Goal: Information Seeking & Learning: Find specific fact

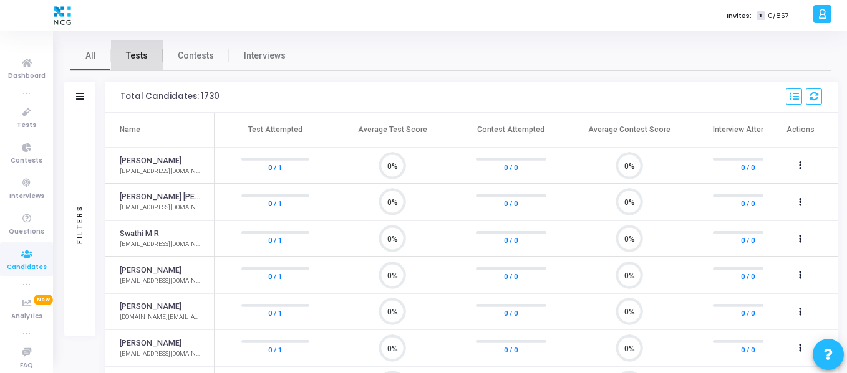
click at [152, 52] on link "Tests" at bounding box center [137, 56] width 52 height 30
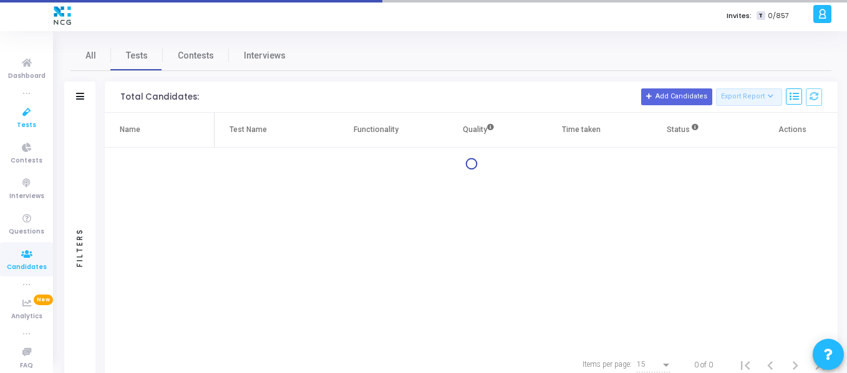
click at [29, 121] on span "Tests" at bounding box center [26, 125] width 19 height 11
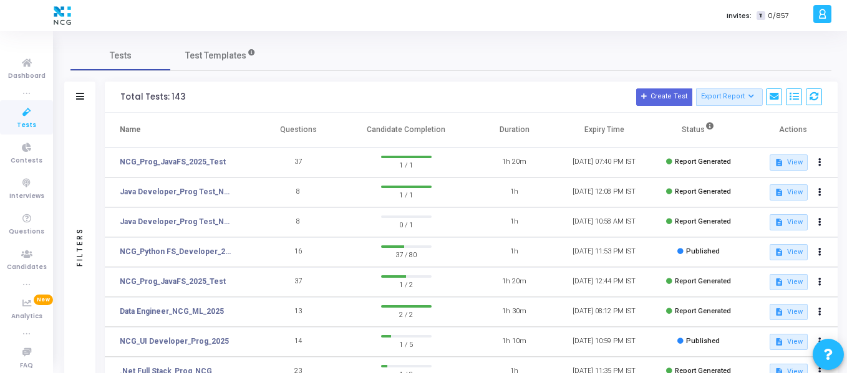
click at [89, 91] on div "Filters" at bounding box center [79, 97] width 31 height 31
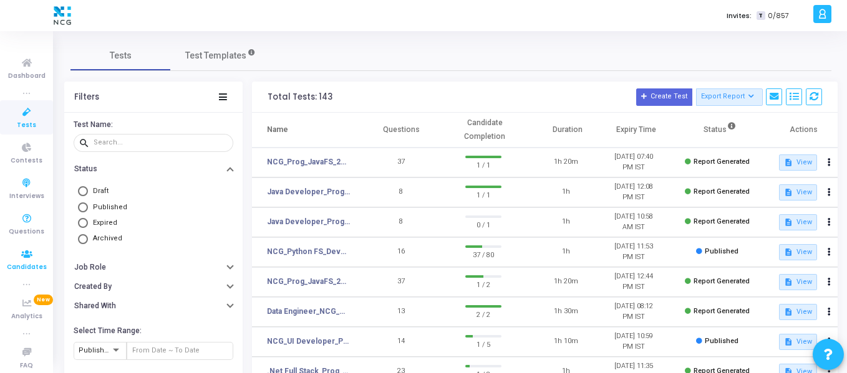
click at [32, 247] on icon at bounding box center [27, 255] width 26 height 16
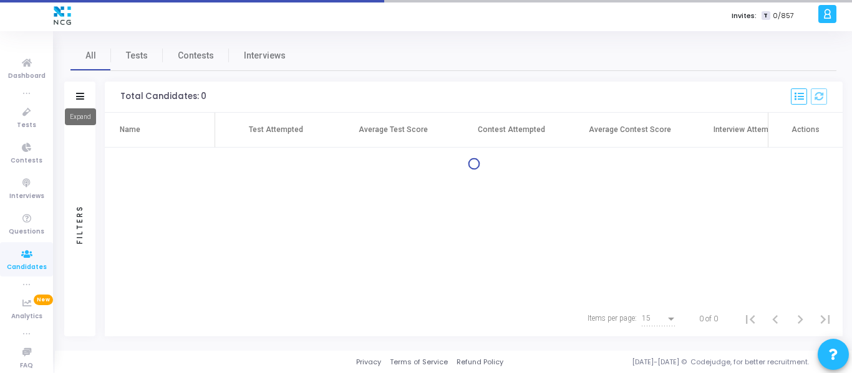
click at [82, 93] on icon at bounding box center [80, 96] width 8 height 7
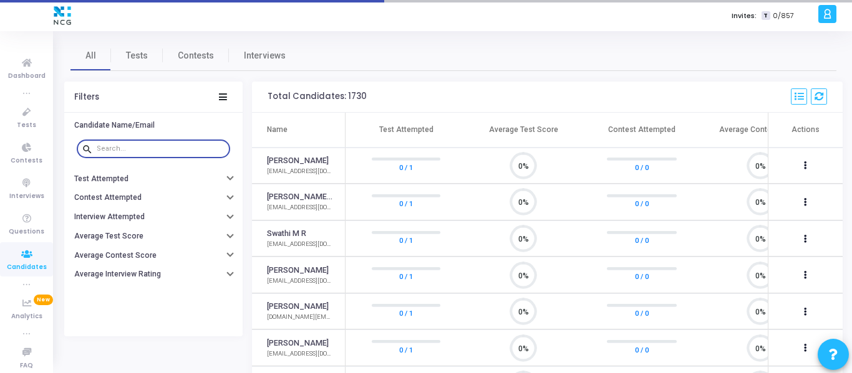
click at [137, 152] on input "text" at bounding box center [161, 148] width 128 height 7
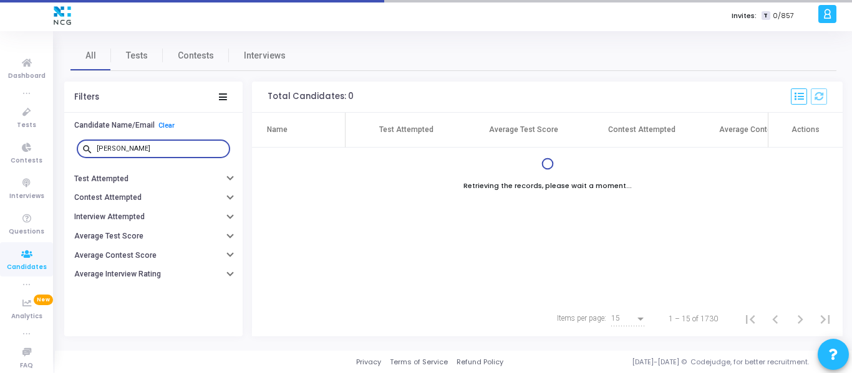
type input "[PERSON_NAME]"
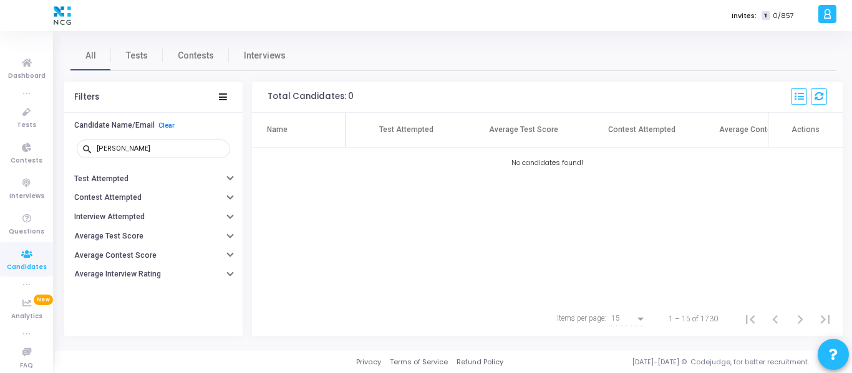
click at [374, 244] on div "Name Test Attempted Average Test Score Contest Attempted Average Contest Score …" at bounding box center [547, 207] width 590 height 189
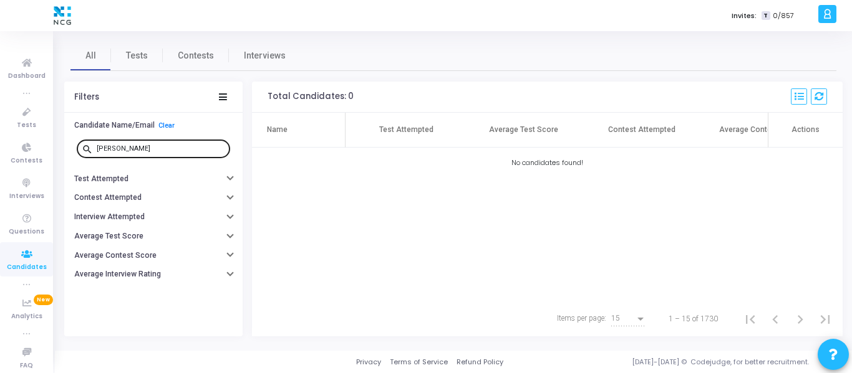
click at [176, 147] on input "[PERSON_NAME]" at bounding box center [161, 148] width 128 height 7
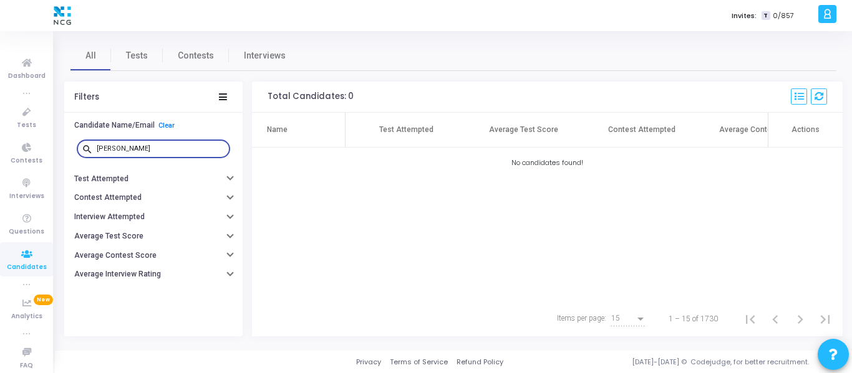
click at [21, 247] on icon at bounding box center [27, 255] width 26 height 16
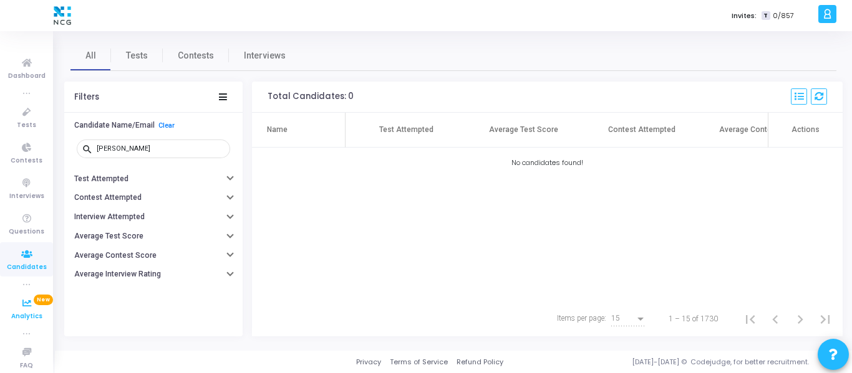
click at [17, 316] on span "Analytics" at bounding box center [26, 317] width 31 height 11
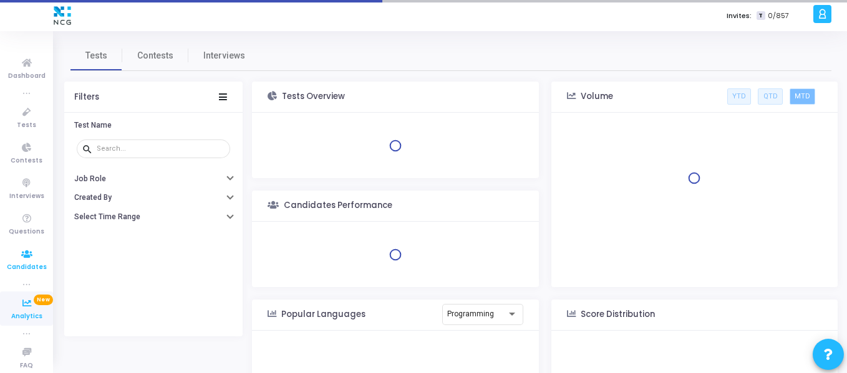
click at [19, 251] on icon at bounding box center [27, 255] width 26 height 16
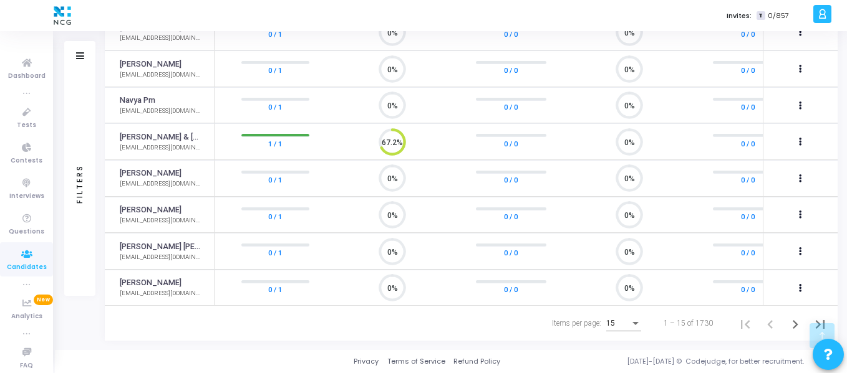
click at [87, 60] on div "Filters" at bounding box center [79, 56] width 31 height 31
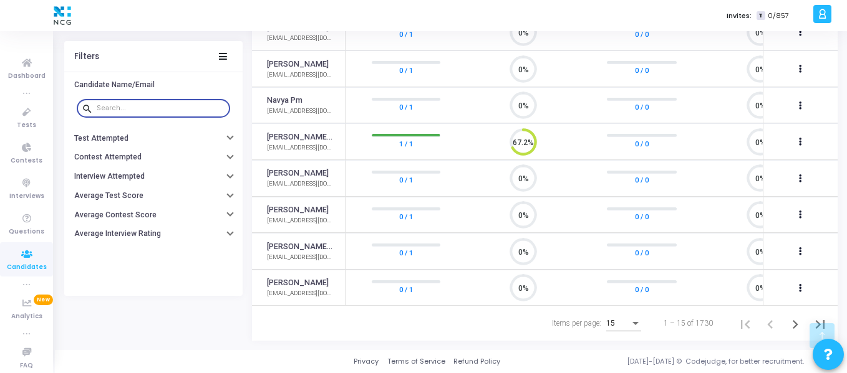
click at [145, 108] on input "text" at bounding box center [161, 107] width 128 height 7
paste input "[PERSON_NAME]"
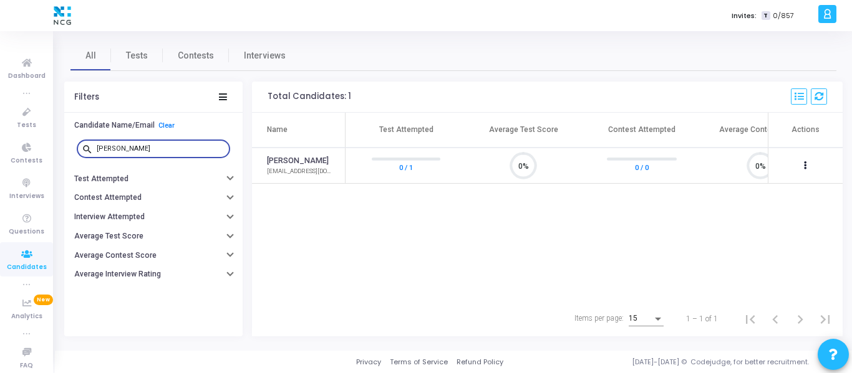
scroll to position [6, 6]
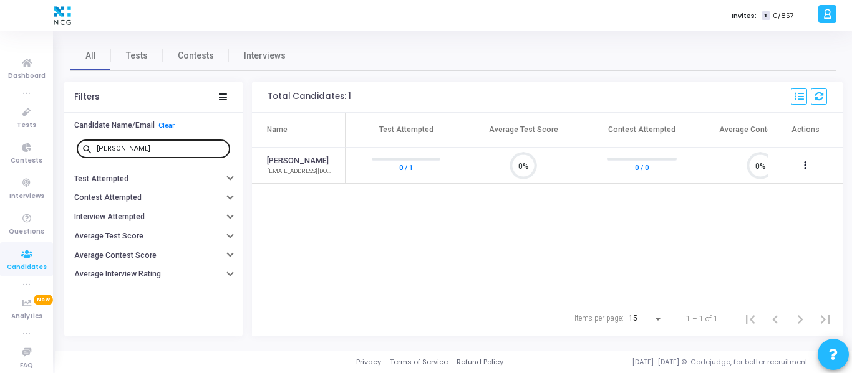
click at [185, 156] on div "[PERSON_NAME]" at bounding box center [161, 148] width 128 height 20
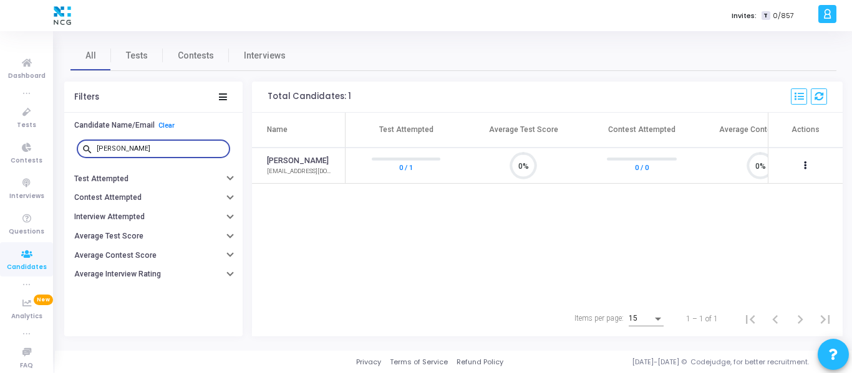
drag, startPoint x: 185, startPoint y: 151, endPoint x: 56, endPoint y: 135, distance: 129.4
click at [56, 135] on div "All Tests Contests Interviews Filters Candidate Name/Email Clear search [PERSON…" at bounding box center [453, 191] width 797 height 301
paste input "[PERSON_NAME]"
type input "[PERSON_NAME]"
